Goal: Transaction & Acquisition: Purchase product/service

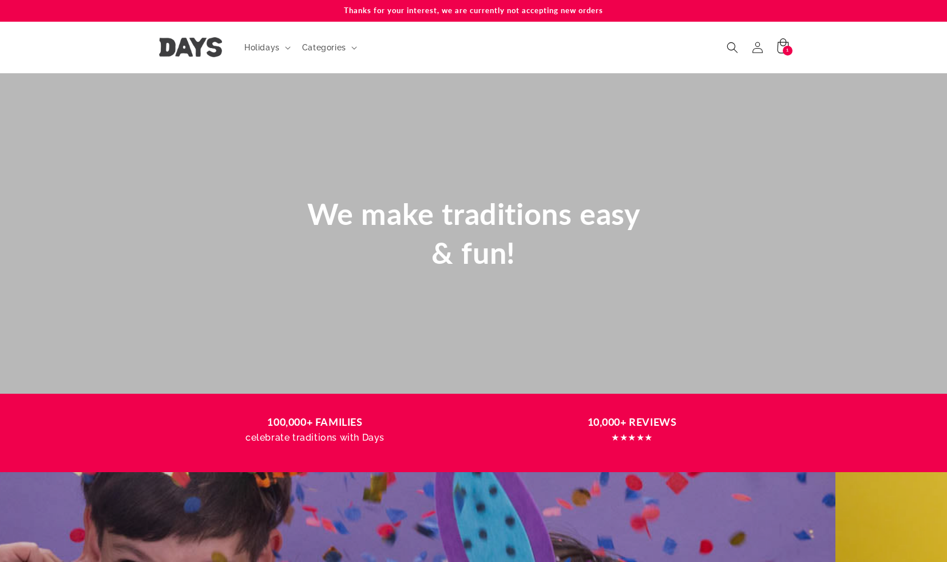
click at [786, 42] on icon at bounding box center [782, 47] width 27 height 27
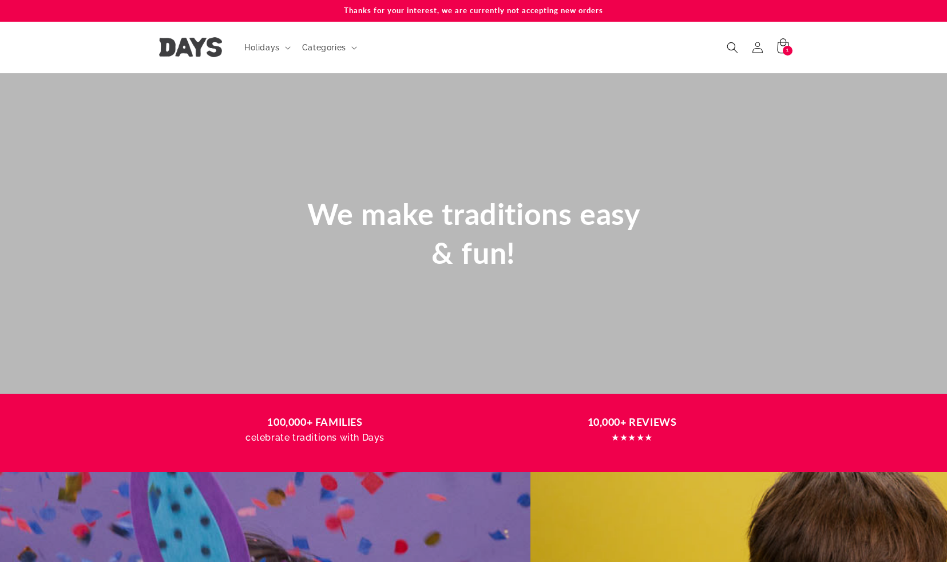
scroll to position [0, 774]
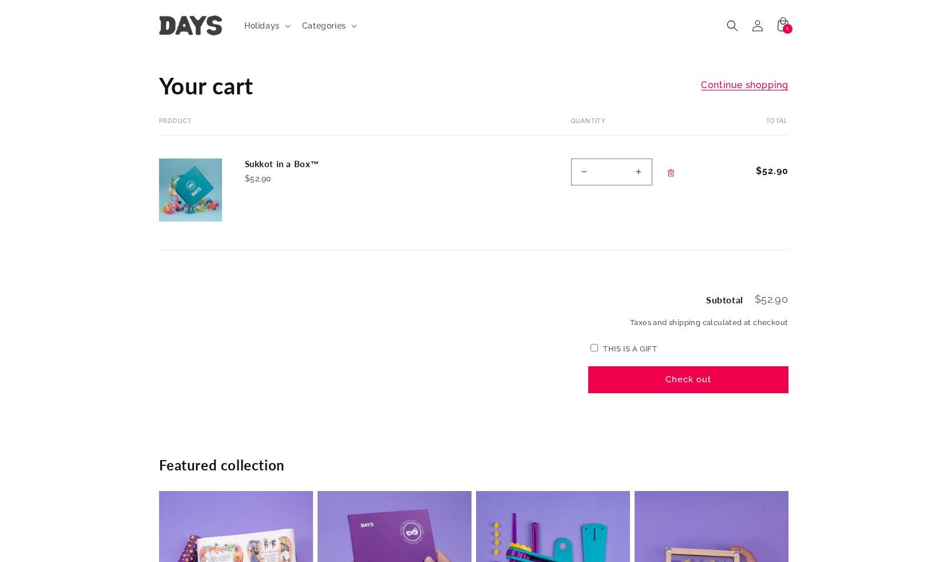
scroll to position [49, 0]
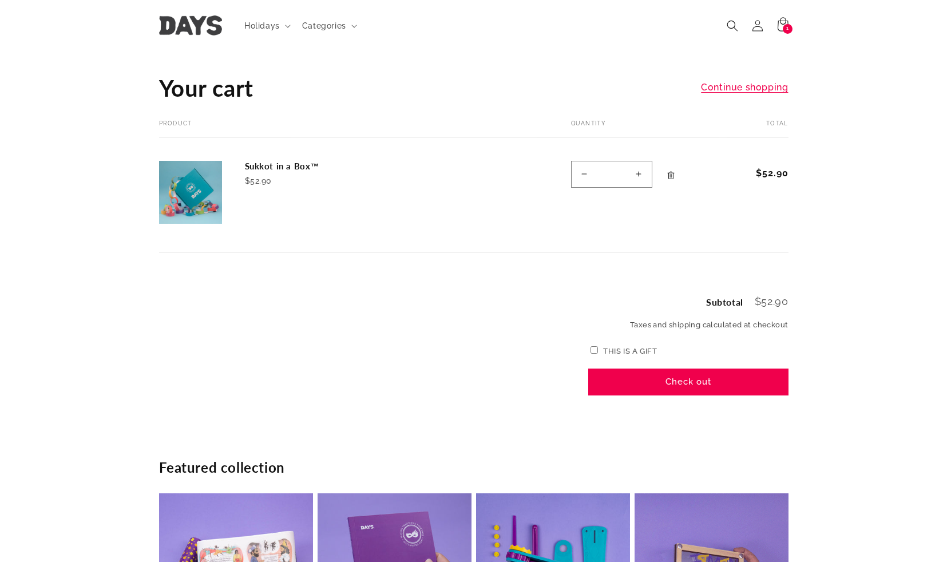
click at [669, 174] on icon "Remove Sukkot in a Box™" at bounding box center [671, 175] width 9 height 9
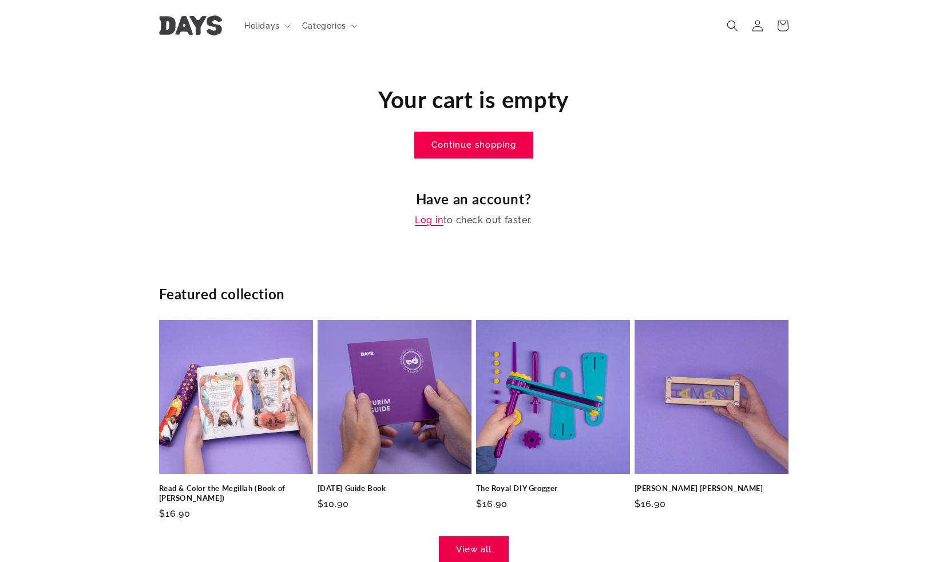
click at [427, 223] on link "Log in" at bounding box center [429, 220] width 29 height 17
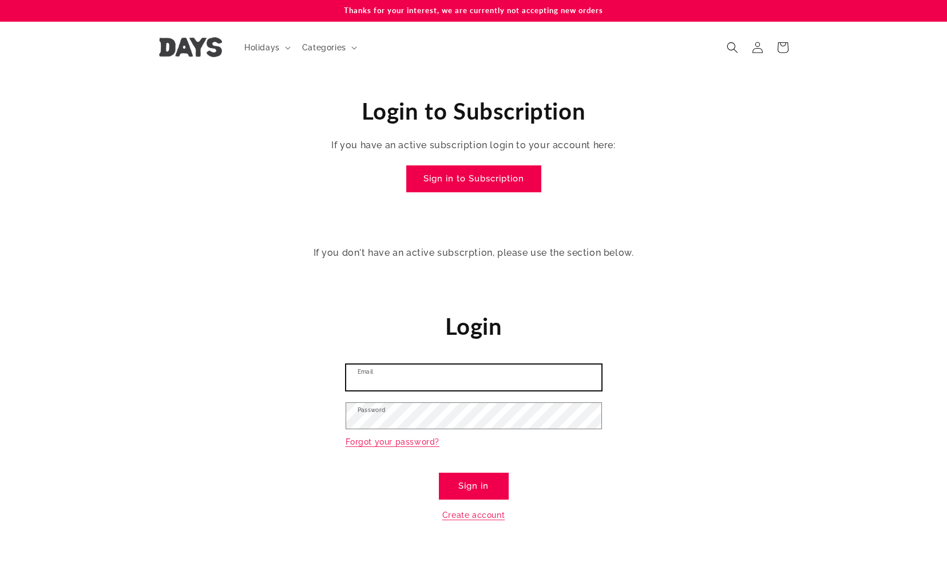
click at [445, 374] on input "Email" at bounding box center [473, 378] width 255 height 26
click at [502, 381] on input "**********" at bounding box center [473, 378] width 255 height 26
type input "**********"
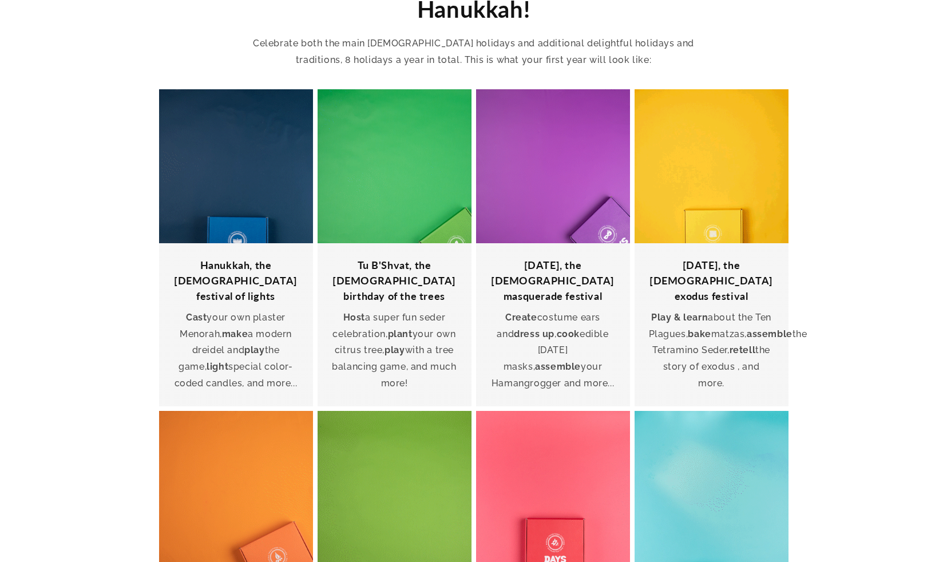
scroll to position [931, 0]
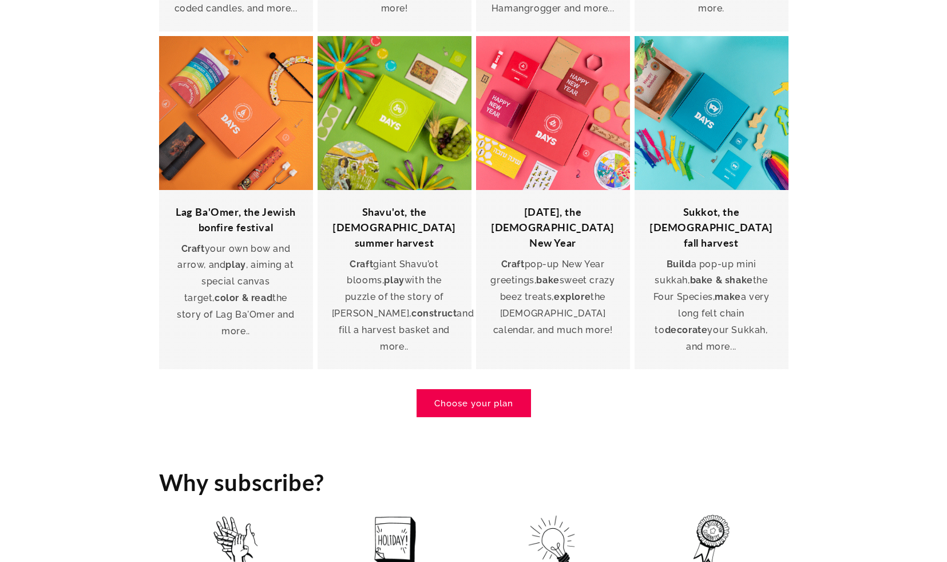
click at [469, 390] on link "Choose your plan" at bounding box center [473, 403] width 113 height 27
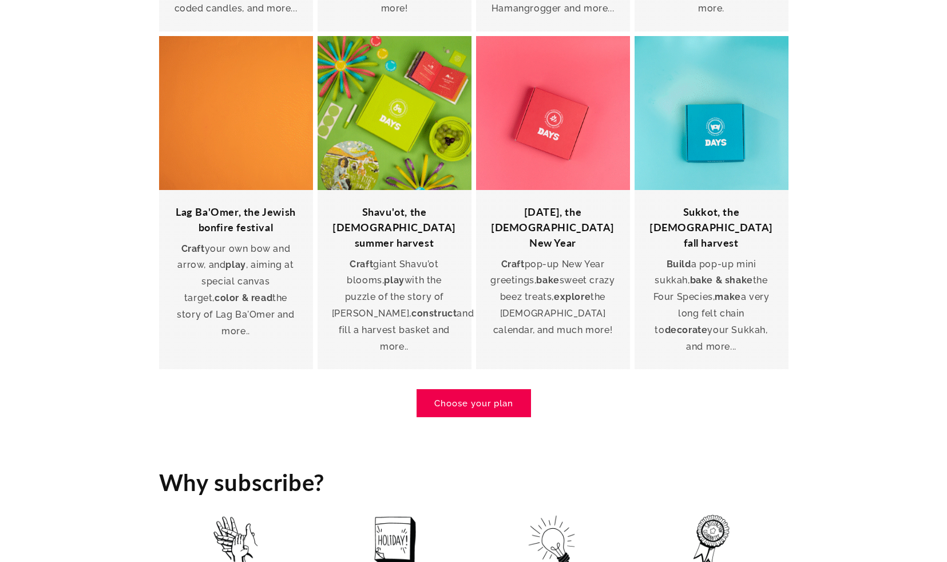
scroll to position [1889, 0]
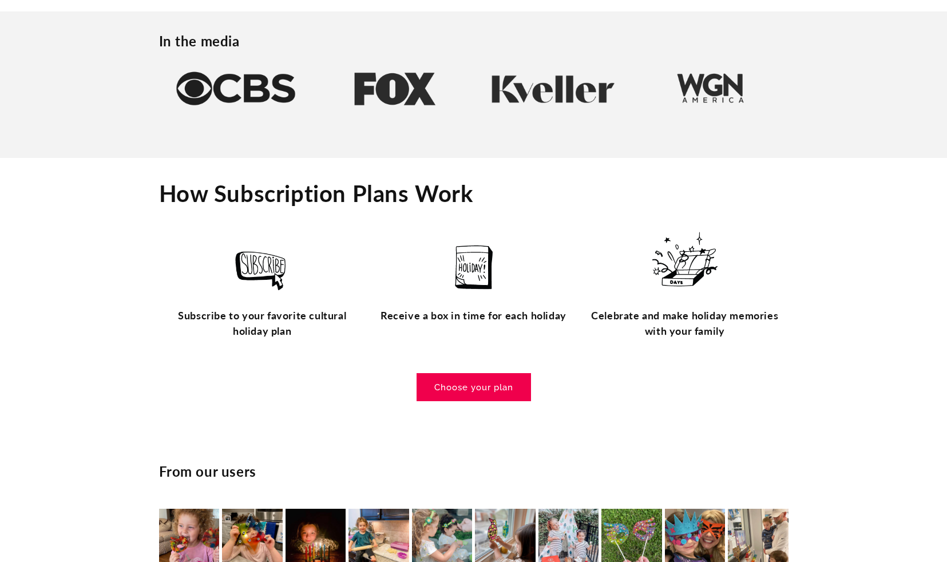
click at [491, 374] on link "Choose your plan" at bounding box center [473, 387] width 113 height 27
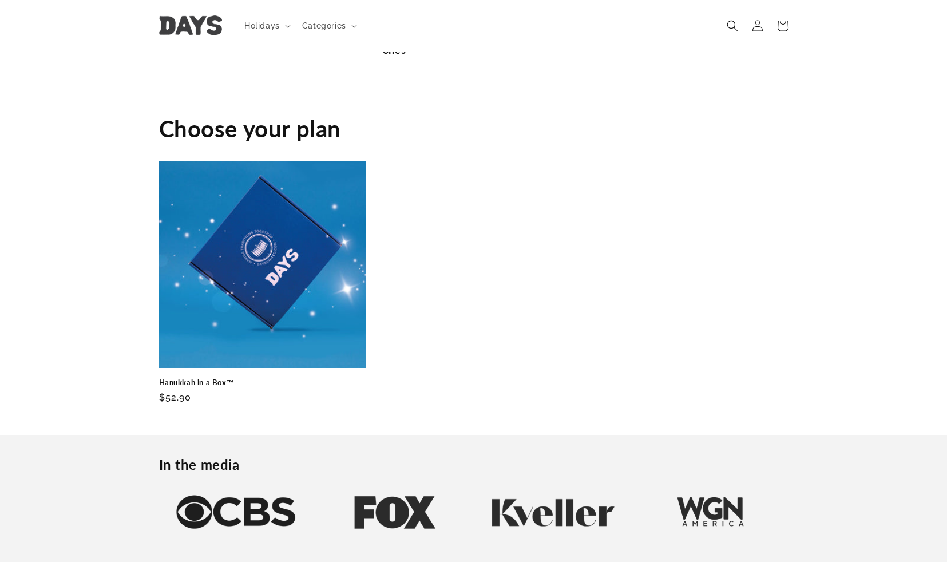
click at [271, 378] on link "Hanukkah in a Box™" at bounding box center [262, 383] width 207 height 10
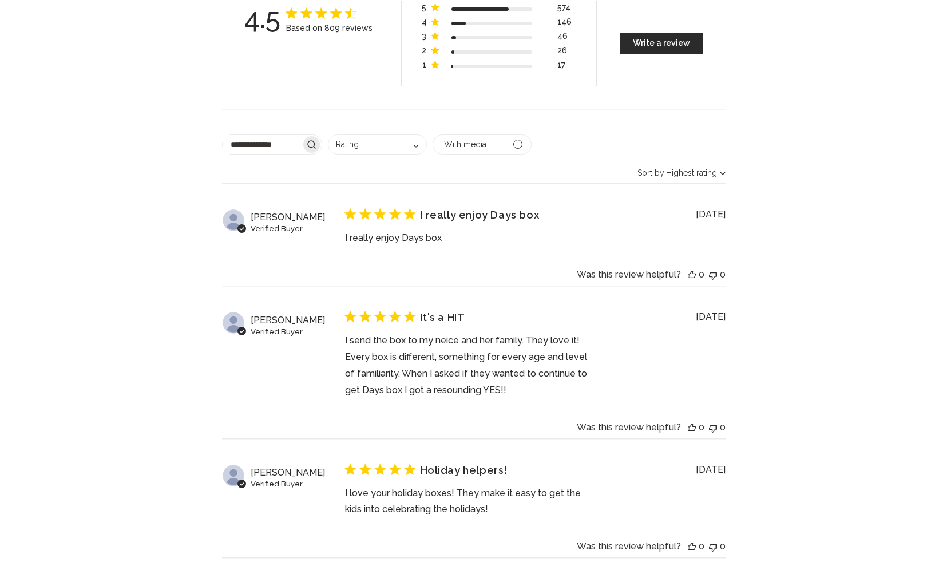
scroll to position [3396, 0]
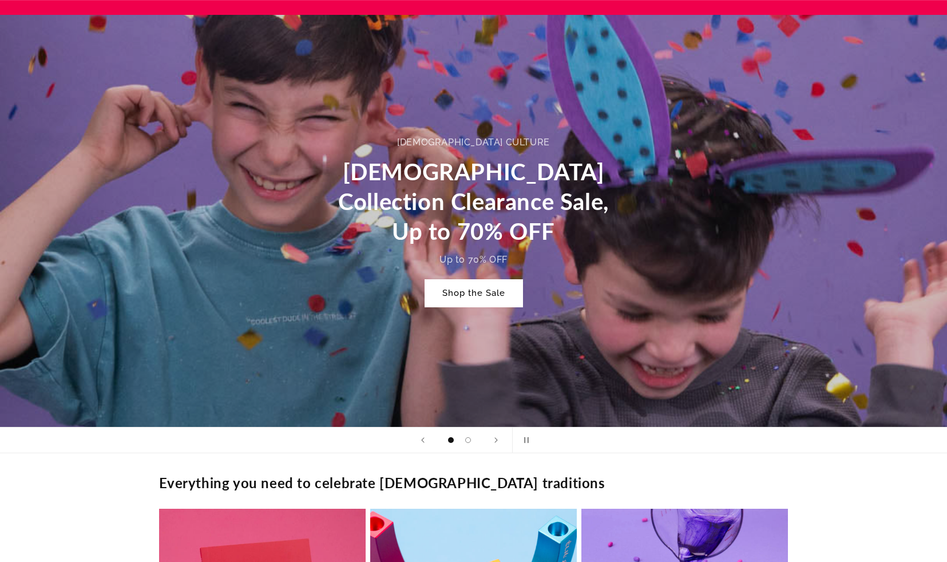
scroll to position [0, 947]
click at [456, 297] on link "Shop the Sale" at bounding box center [473, 293] width 97 height 27
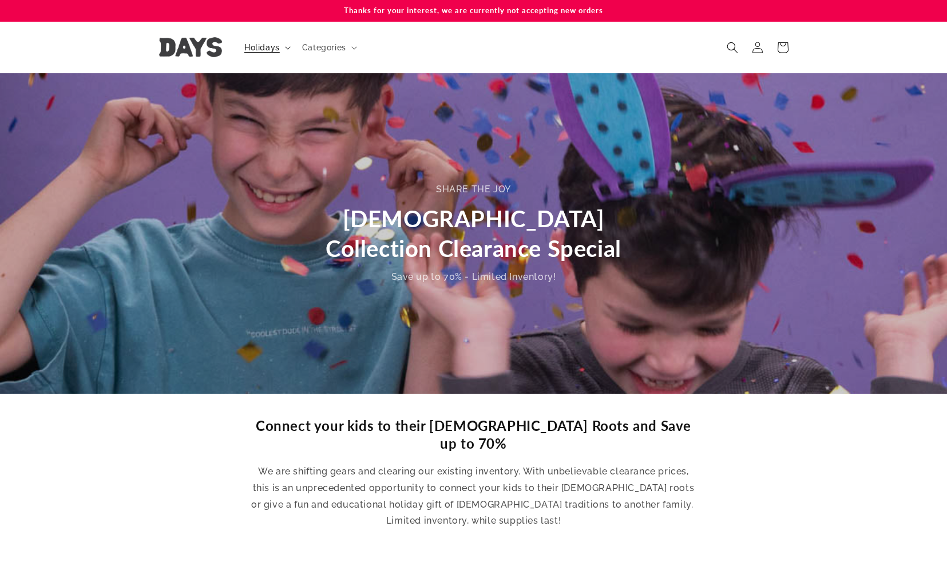
click at [278, 46] on span "Holidays" at bounding box center [261, 47] width 35 height 10
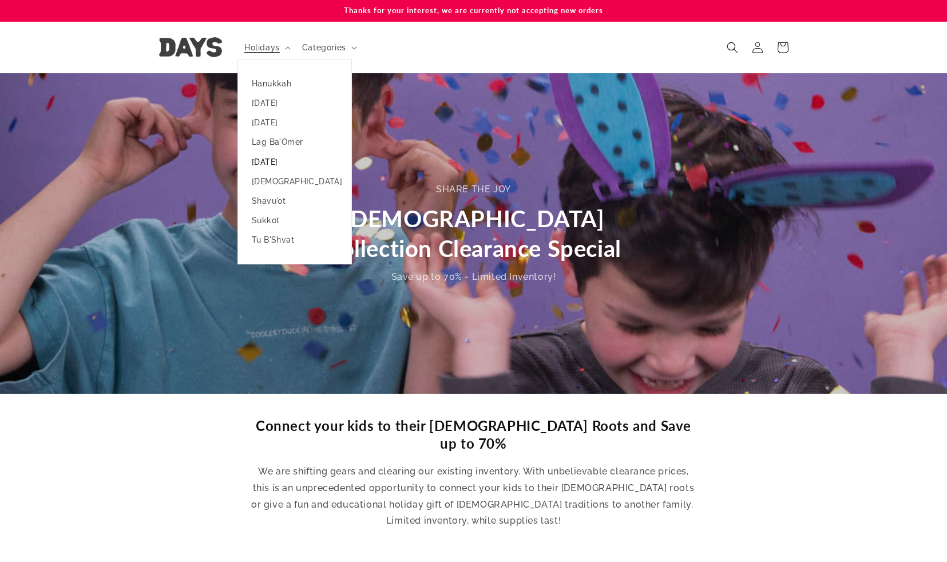
click at [284, 164] on link "[DATE]" at bounding box center [294, 161] width 113 height 19
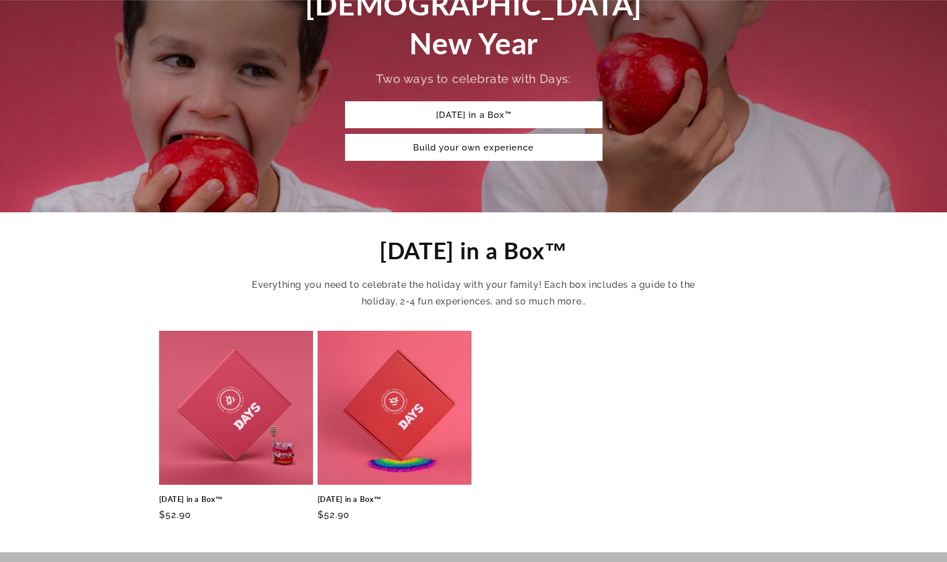
scroll to position [271, 0]
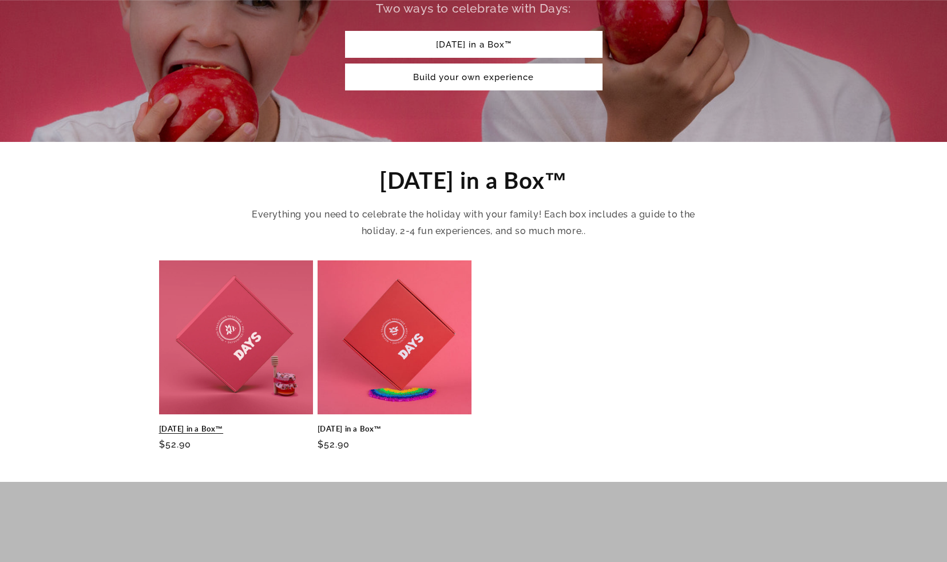
click at [267, 424] on link "Rosh Hashanah in a Box™" at bounding box center [236, 429] width 154 height 10
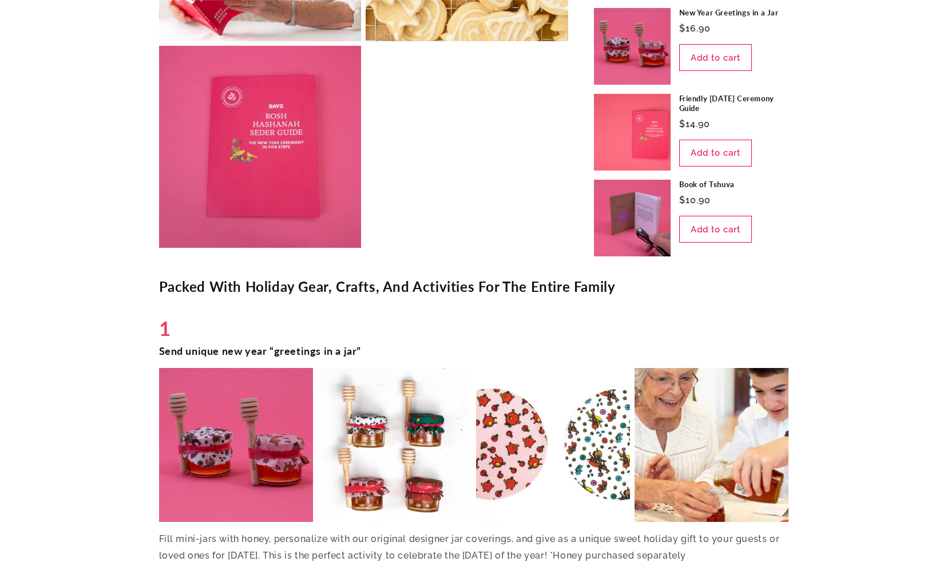
scroll to position [1704, 0]
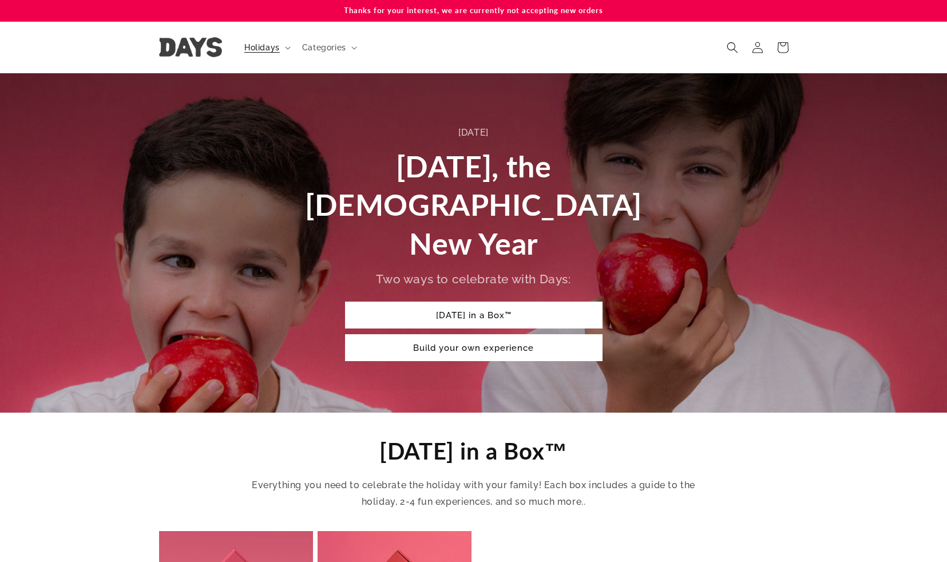
scroll to position [271, 0]
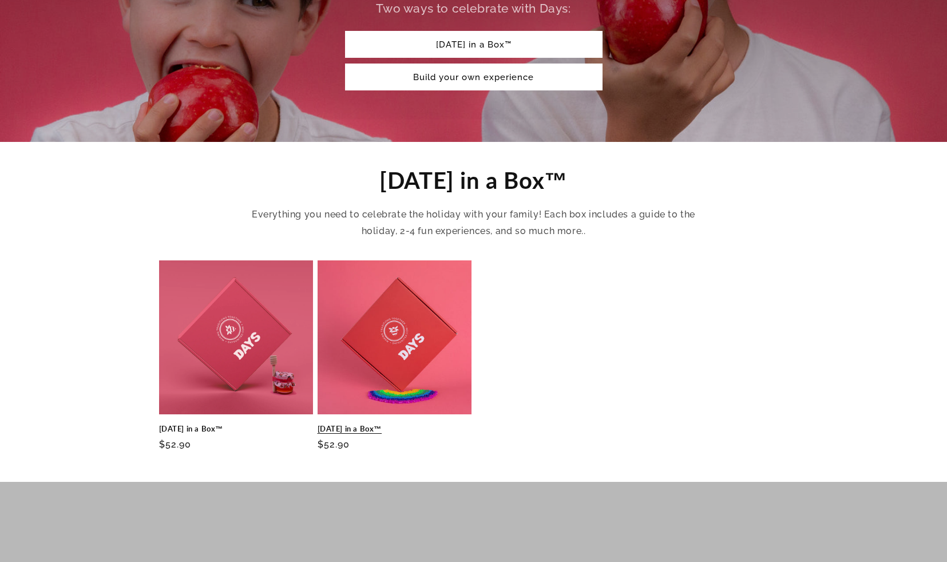
click at [426, 424] on link "[DATE] in a Box™" at bounding box center [395, 429] width 154 height 10
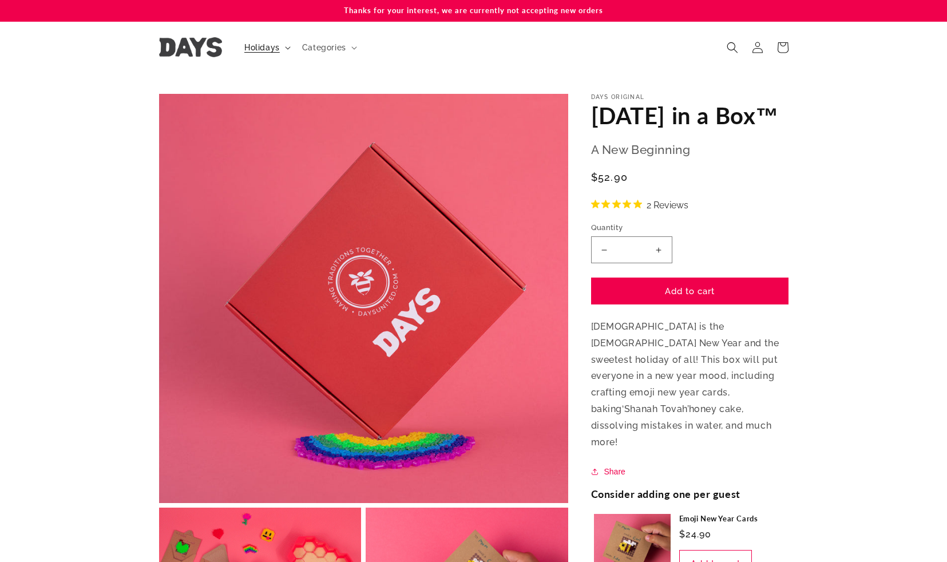
click at [282, 44] on summary "Holidays" at bounding box center [267, 47] width 58 height 24
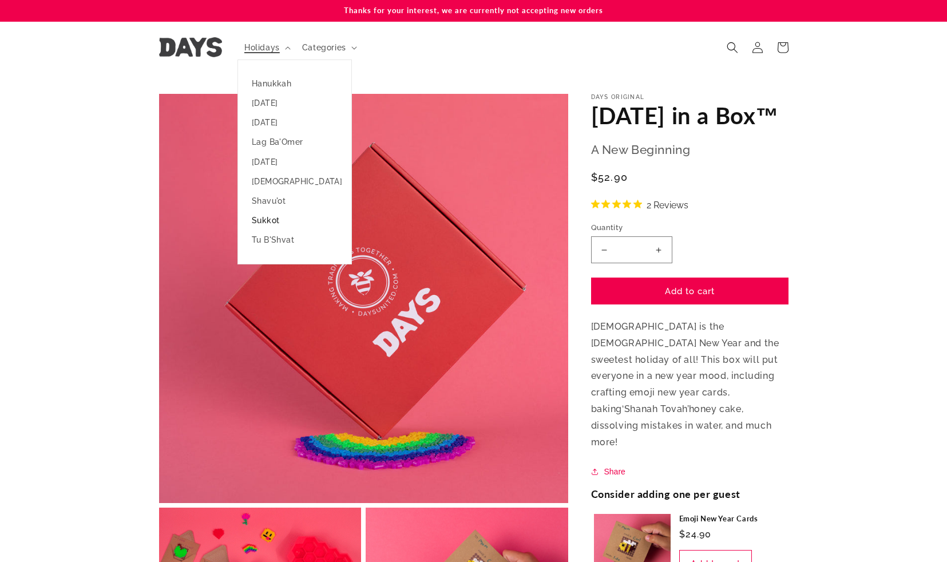
click at [272, 220] on link "Sukkot" at bounding box center [294, 220] width 113 height 19
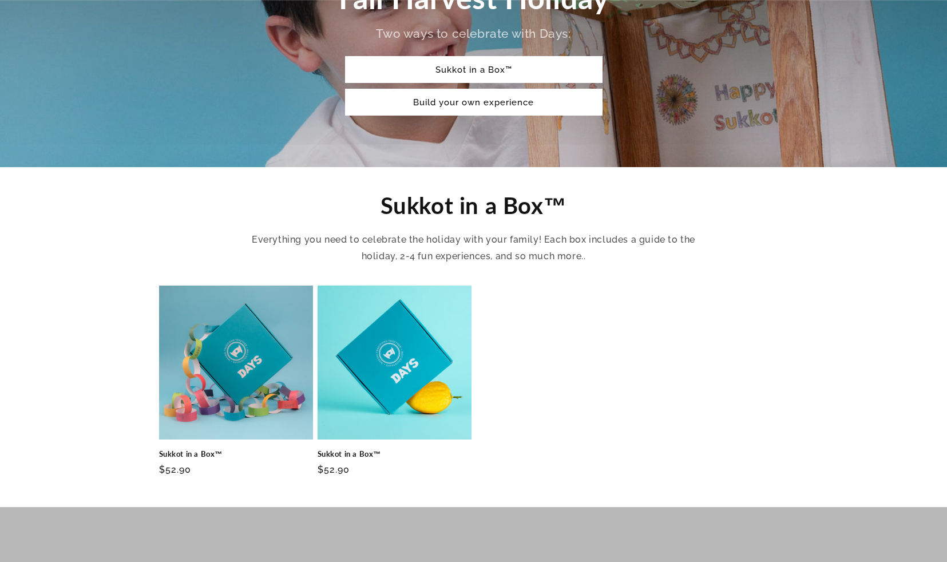
scroll to position [246, 0]
click at [243, 449] on link "Sukkot in a Box™" at bounding box center [236, 454] width 154 height 10
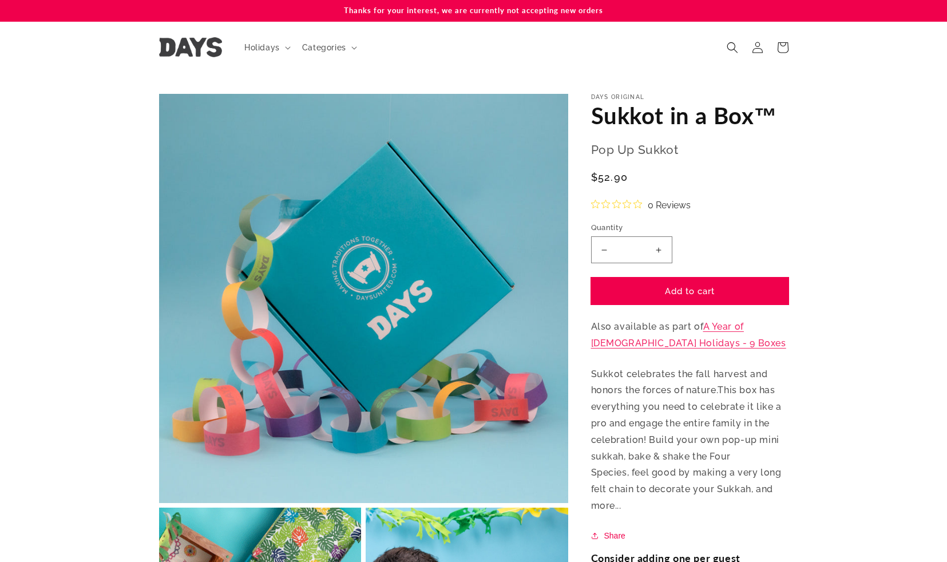
click at [679, 292] on button "Add to cart" at bounding box center [689, 291] width 197 height 27
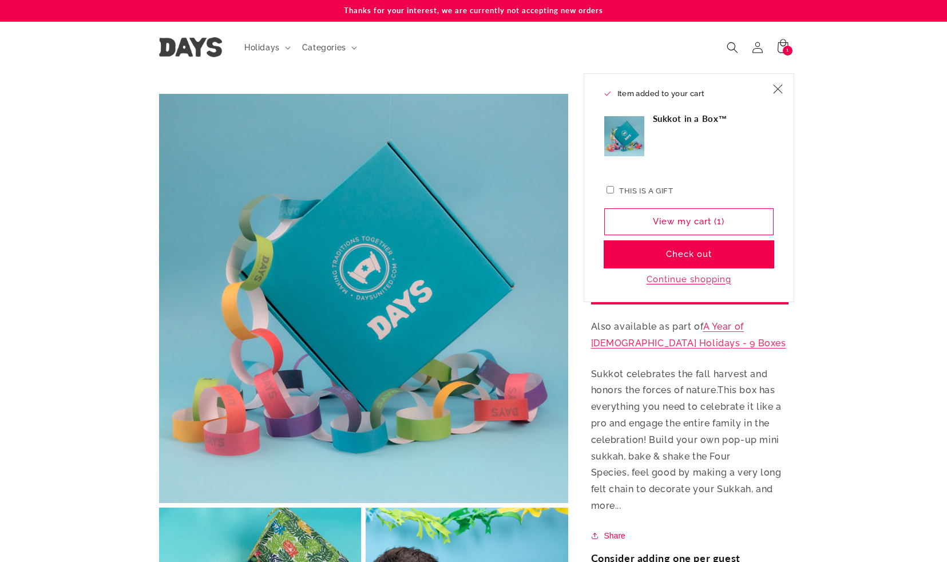
click at [691, 254] on button "Check out" at bounding box center [688, 254] width 169 height 27
